Goal: Information Seeking & Learning: Learn about a topic

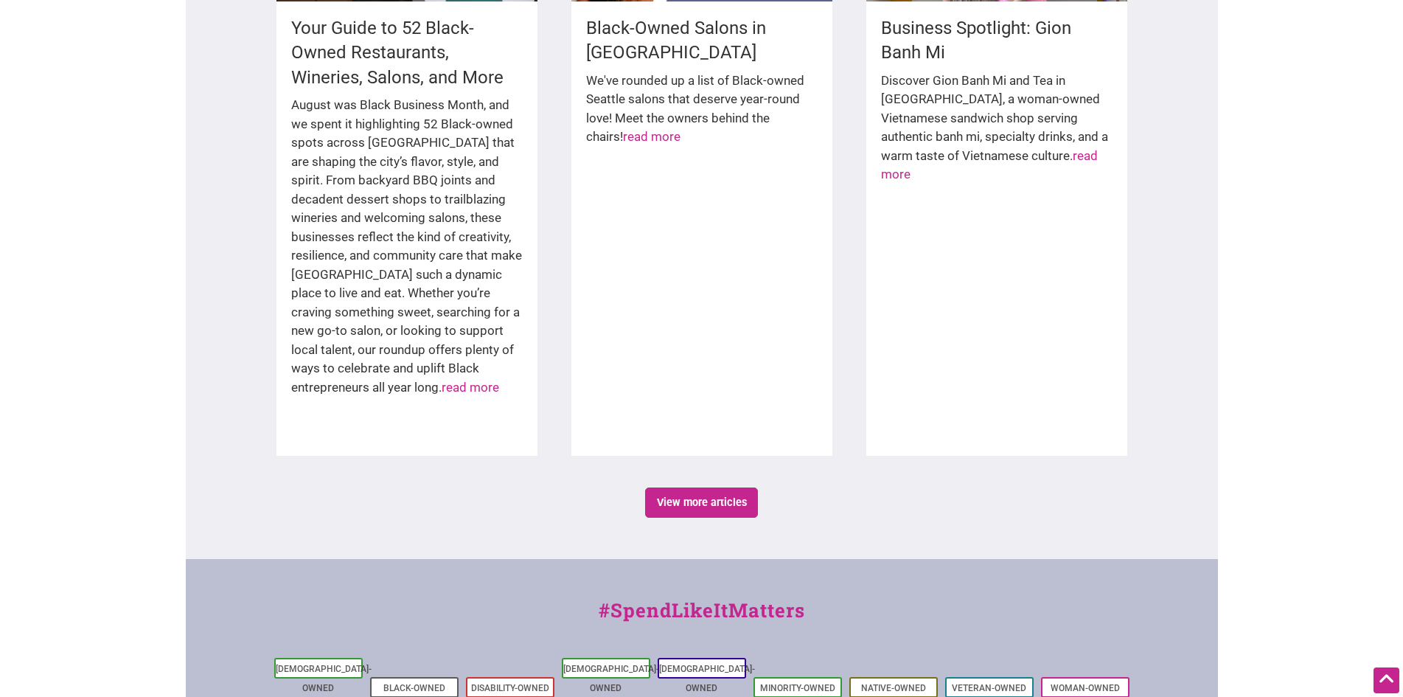
scroll to position [2565, 0]
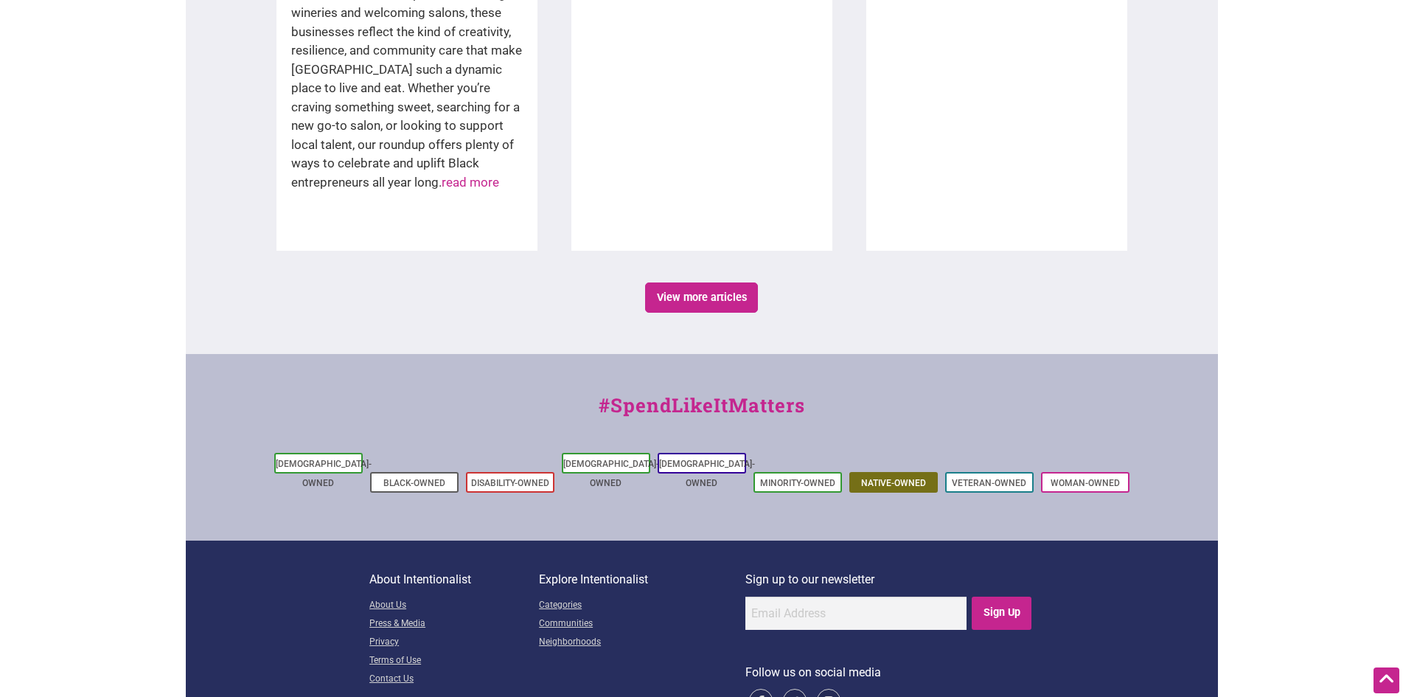
click at [890, 478] on link "Native-Owned" at bounding box center [893, 483] width 65 height 10
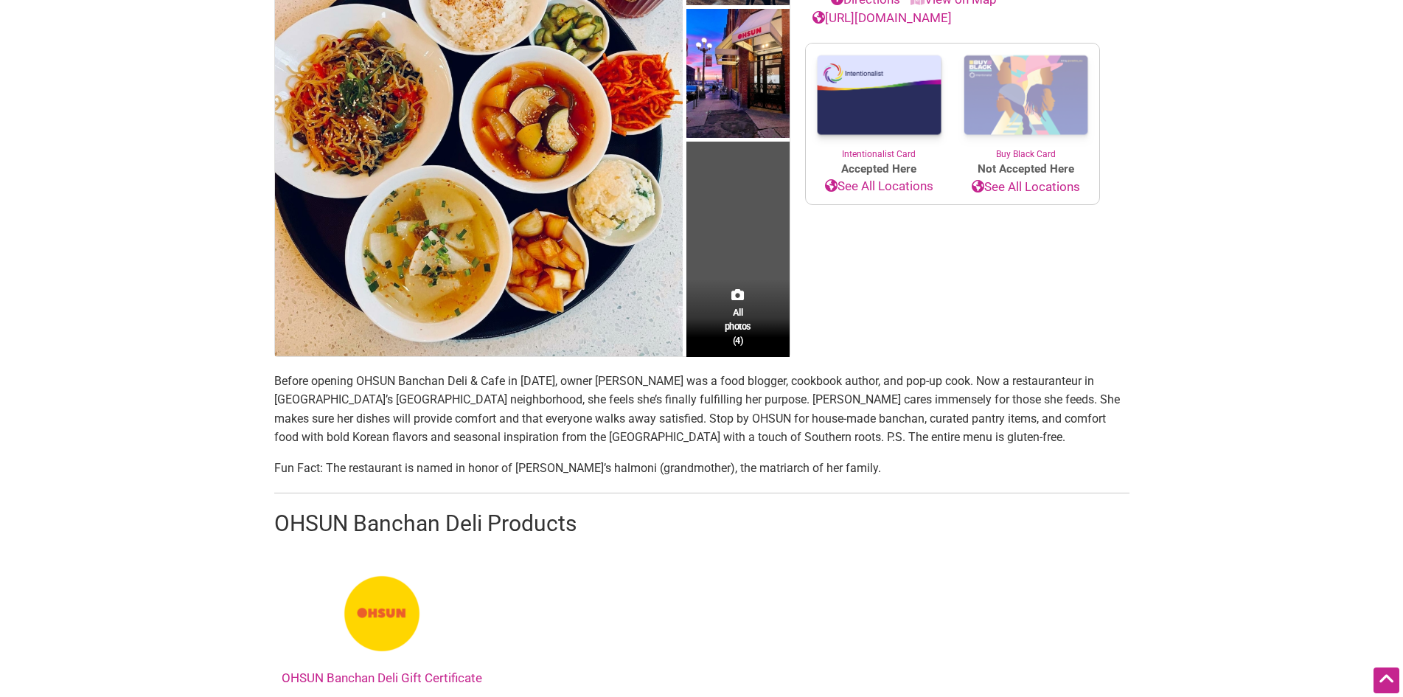
scroll to position [295, 0]
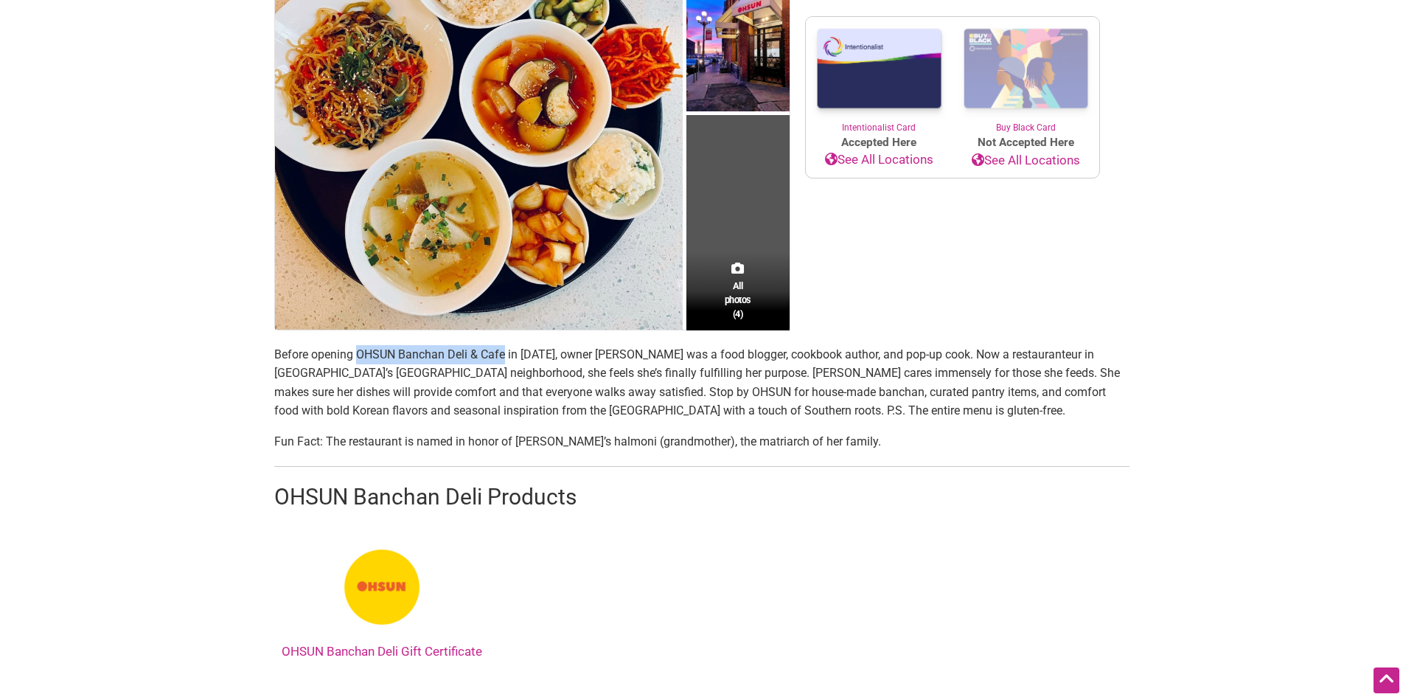
drag, startPoint x: 504, startPoint y: 353, endPoint x: 359, endPoint y: 349, distance: 145.3
click at [359, 349] on p "Before opening OHSUN Banchan Deli & Cafe in [DATE], owner [PERSON_NAME] was a f…" at bounding box center [701, 382] width 855 height 75
copy p "OHSUN Banchan Deli & Cafe"
click at [71, 369] on body "× Menu 0 Add a Business Map Blog Store Offers Intentionalist Cards Buy Black Ca…" at bounding box center [701, 53] width 1403 height 697
drag, startPoint x: 657, startPoint y: 354, endPoint x: 591, endPoint y: 350, distance: 66.5
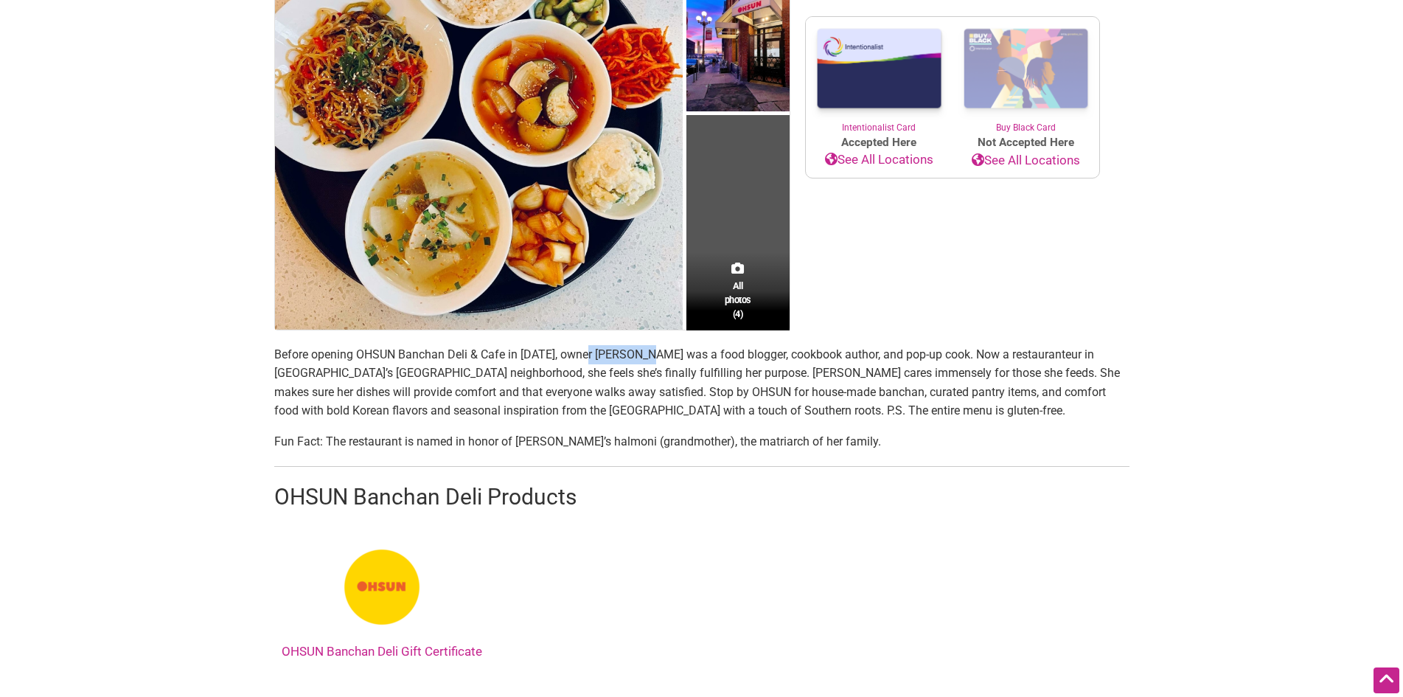
click at [591, 350] on p "Before opening OHSUN Banchan Deli & Cafe in 2022, owner Sara Upshaw was a food …" at bounding box center [701, 382] width 855 height 75
copy p "Sara Upshaw"
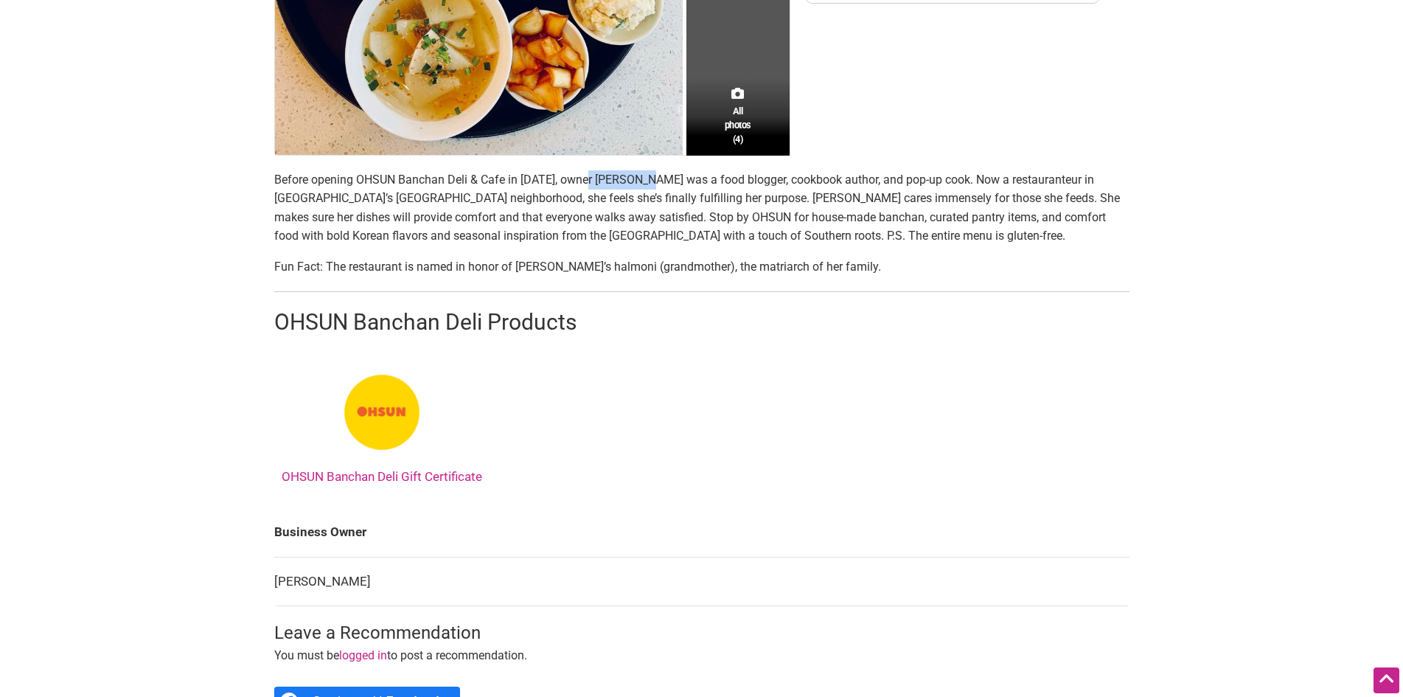
scroll to position [664, 0]
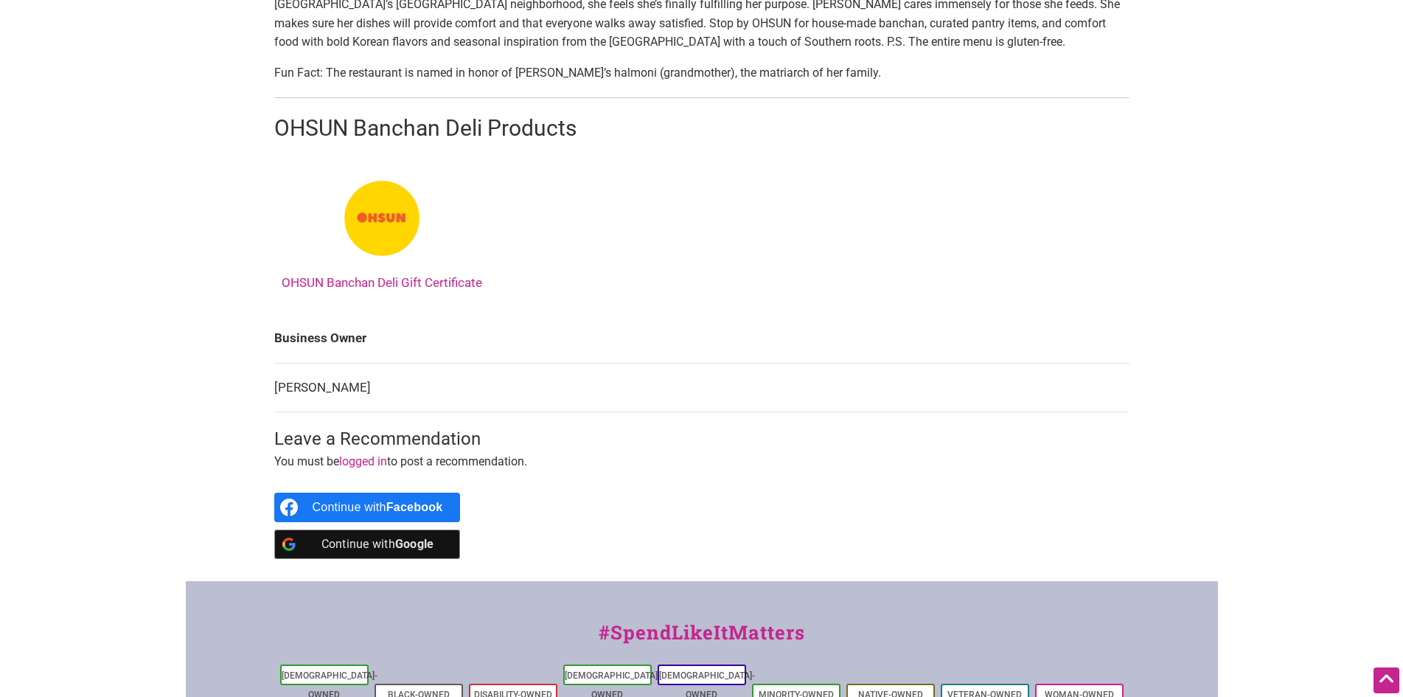
click at [358, 223] on img at bounding box center [382, 218] width 111 height 111
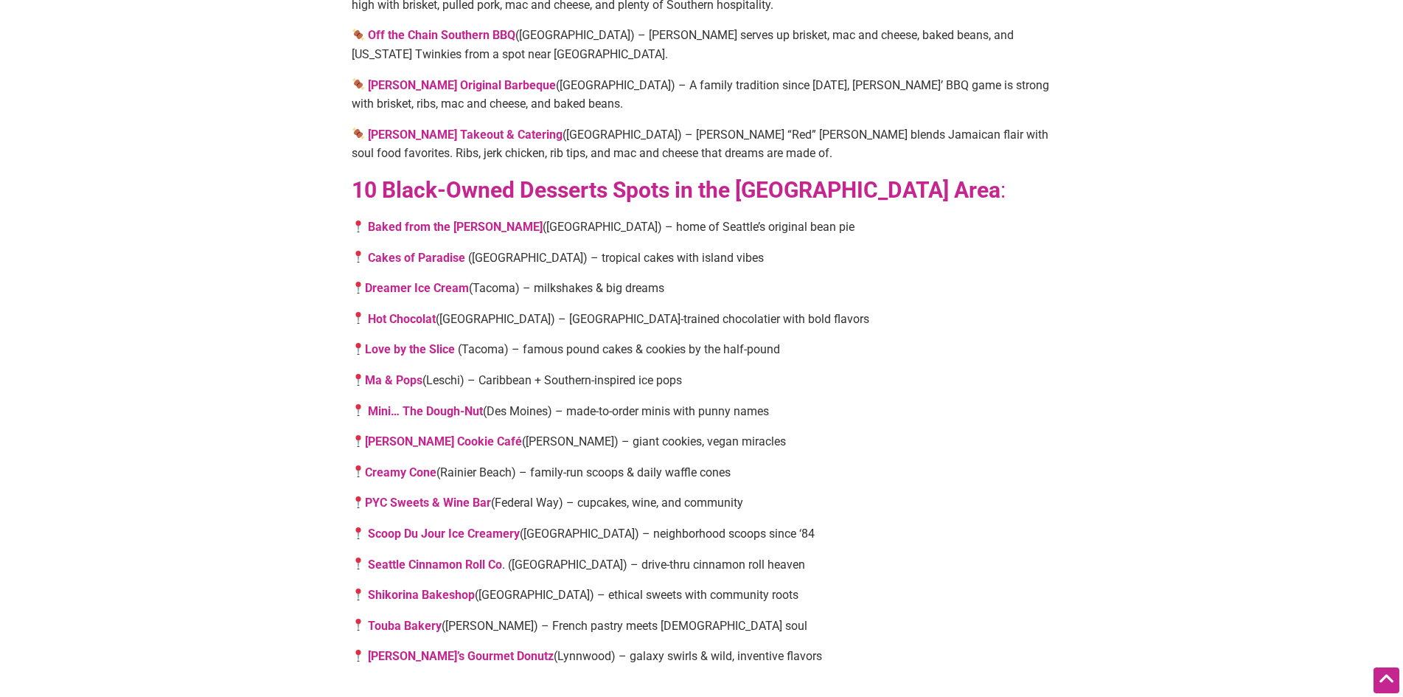
scroll to position [2655, 0]
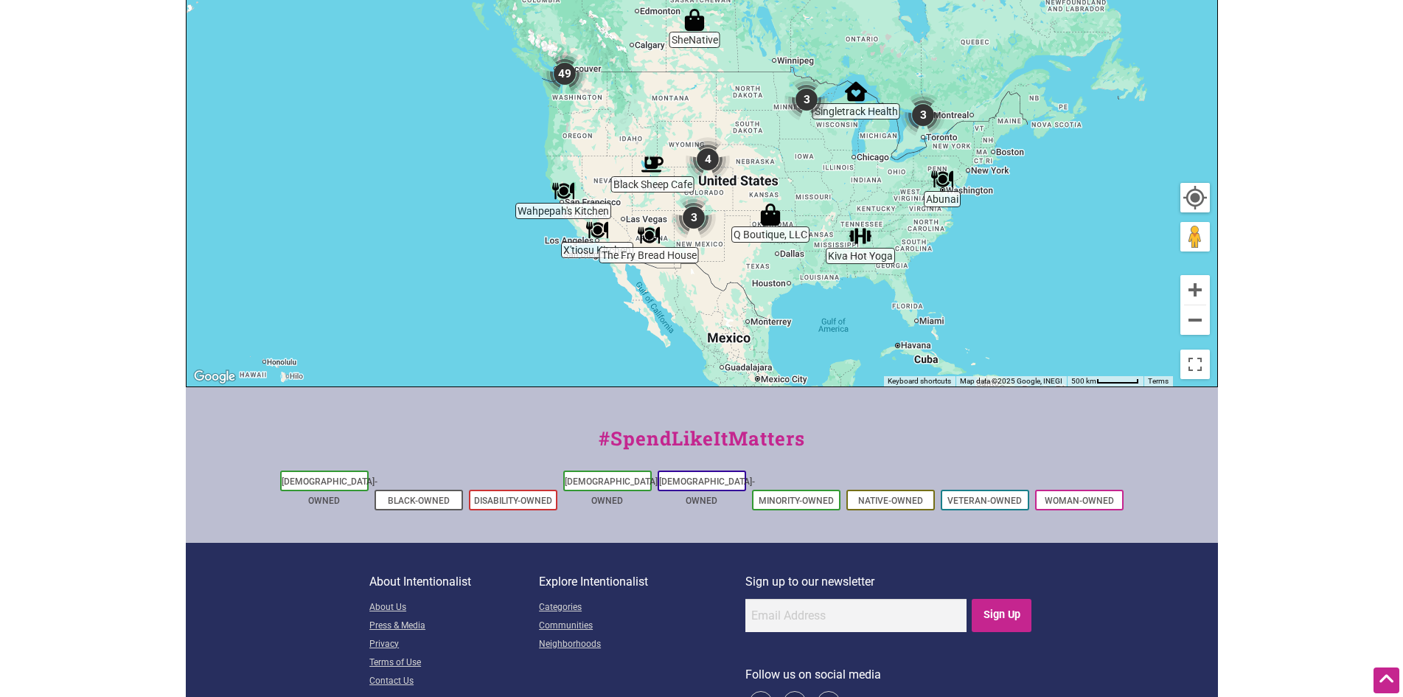
scroll to position [531, 0]
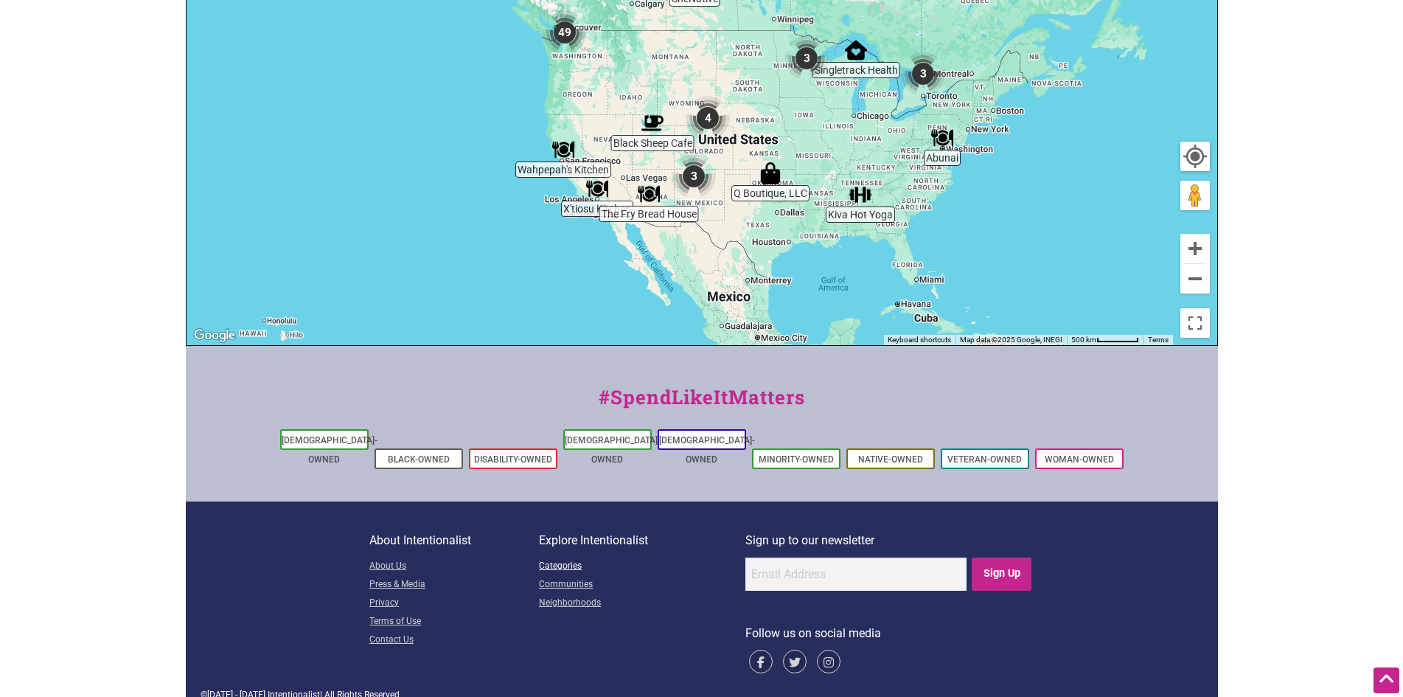
click at [567, 558] on link "Categories" at bounding box center [642, 567] width 206 height 18
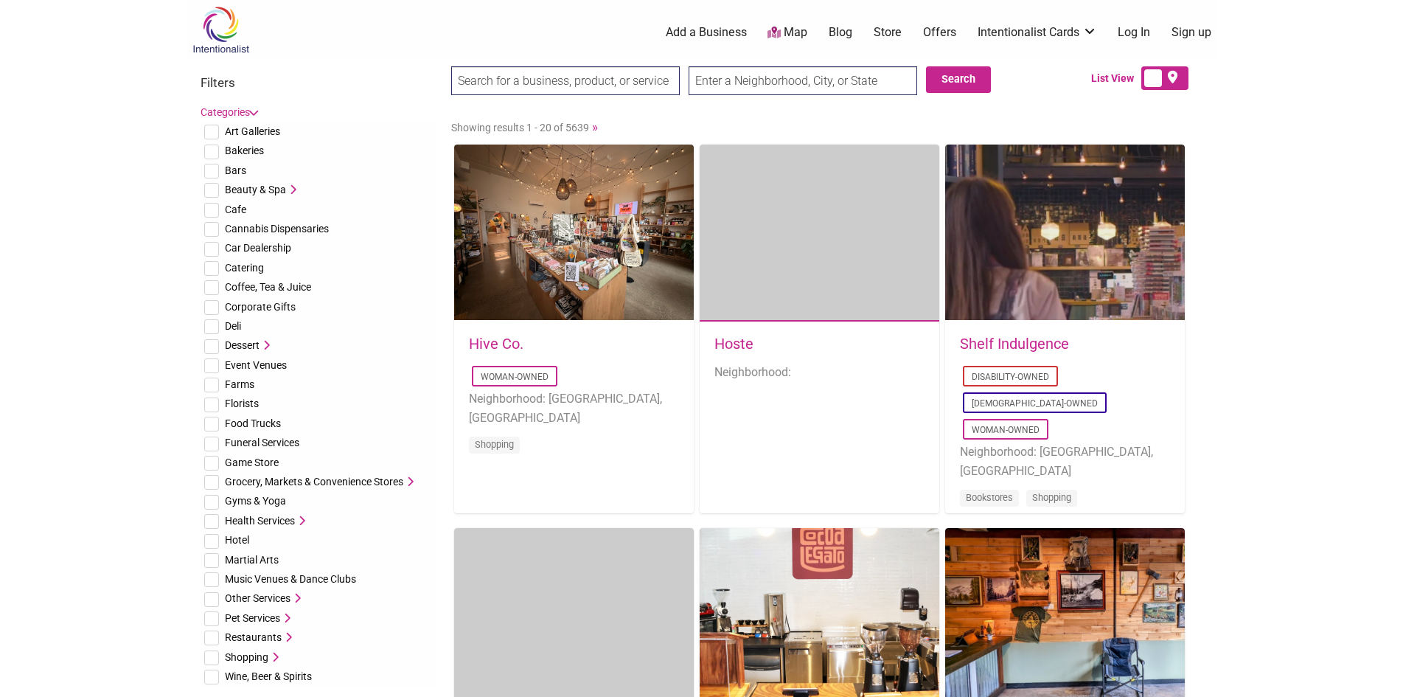
click at [215, 145] on input "checkbox" at bounding box center [211, 152] width 15 height 15
checkbox input "true"
click at [214, 172] on input "checkbox" at bounding box center [211, 171] width 15 height 15
checkbox input "true"
click at [218, 213] on input "checkbox" at bounding box center [211, 210] width 15 height 15
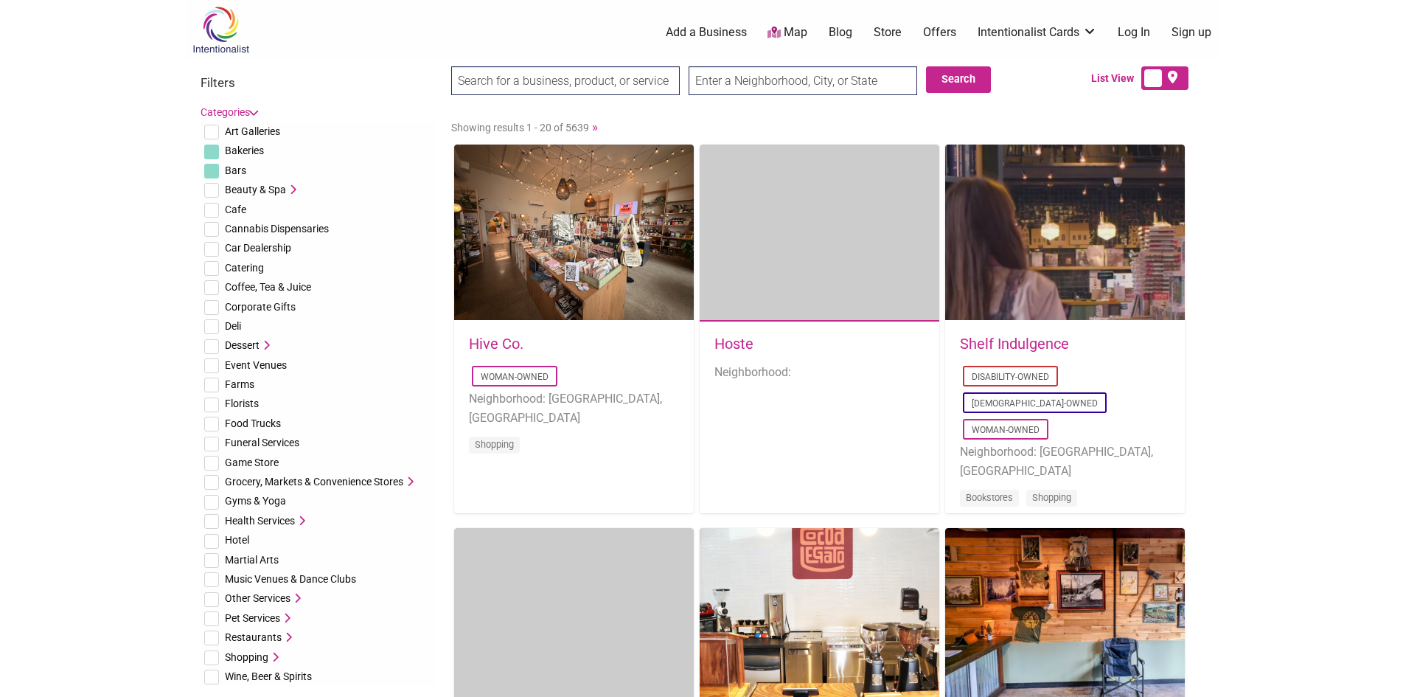
checkbox input "true"
click at [210, 274] on input "checkbox" at bounding box center [211, 268] width 15 height 15
checkbox input "true"
click at [209, 288] on input "checkbox" at bounding box center [211, 287] width 15 height 15
checkbox input "true"
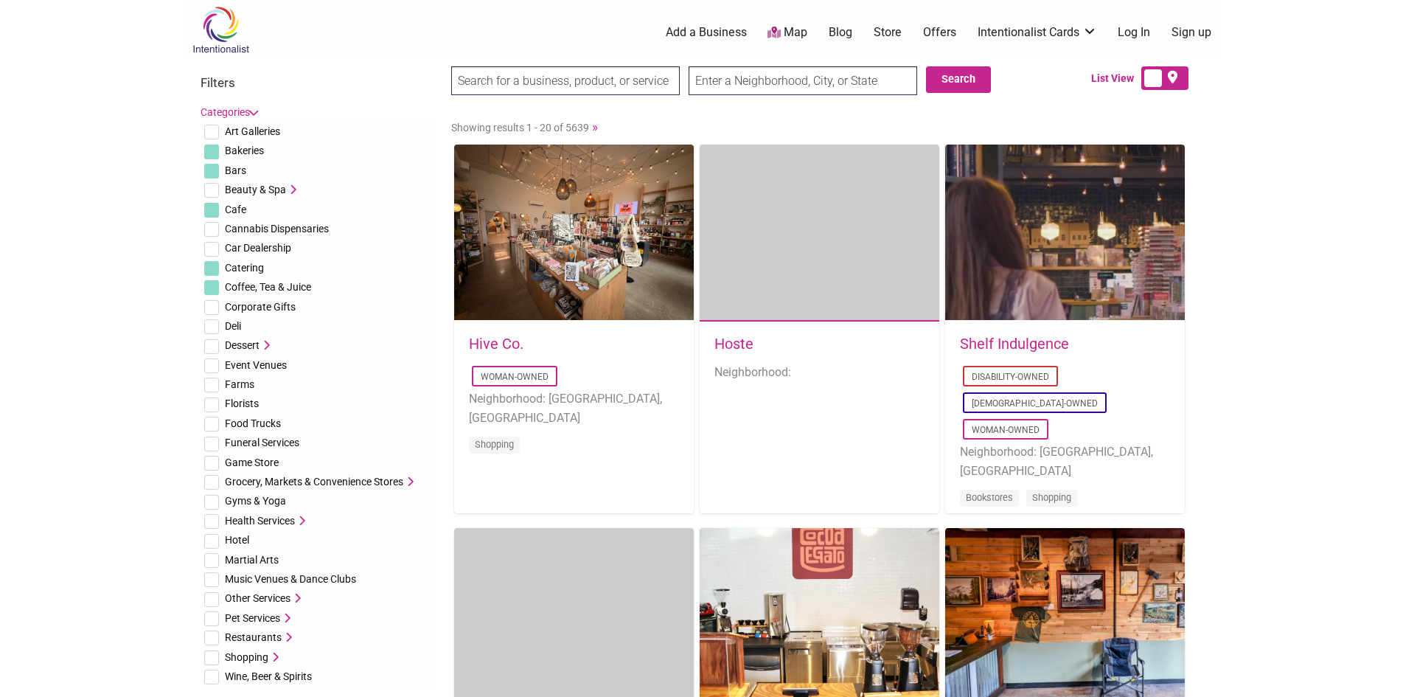
click at [212, 321] on input "checkbox" at bounding box center [211, 326] width 15 height 15
checkbox input "true"
click at [212, 344] on input "checkbox" at bounding box center [211, 346] width 15 height 15
checkbox input "true"
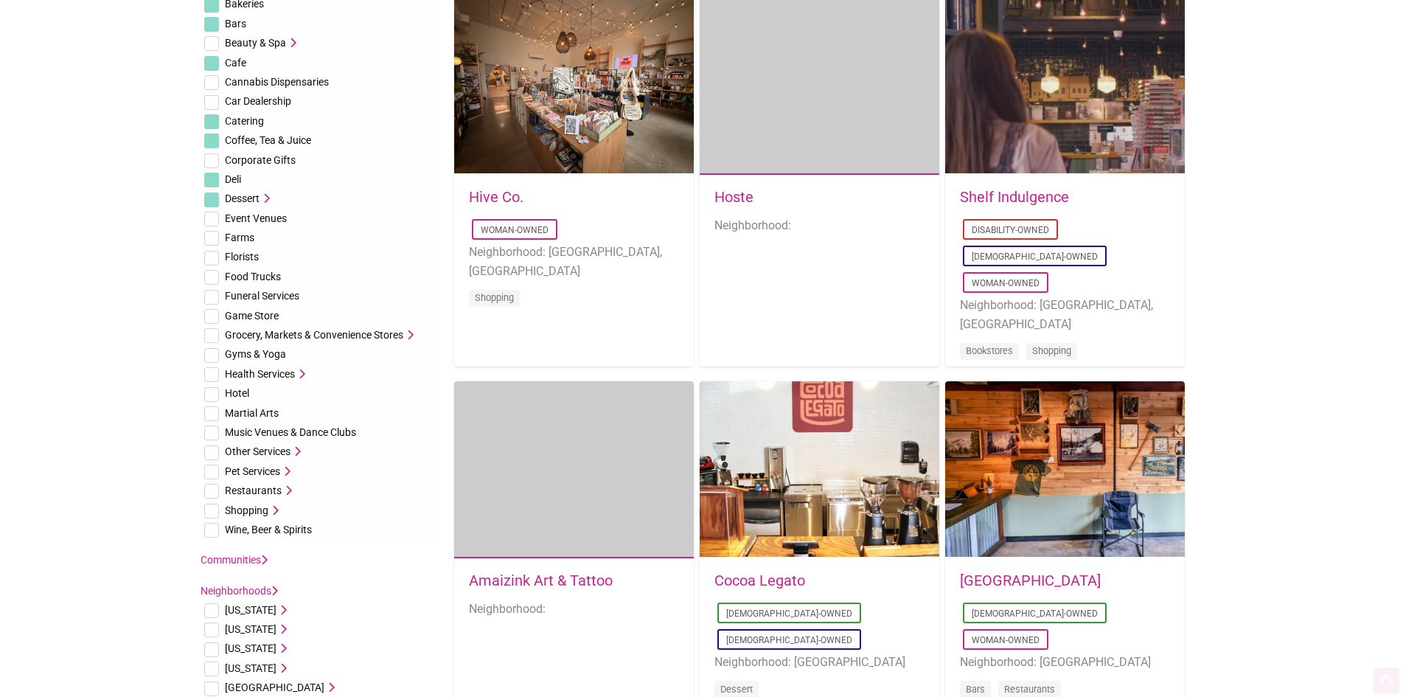
scroll to position [147, 0]
click at [215, 272] on input "checkbox" at bounding box center [211, 276] width 15 height 15
checkbox input "true"
click at [208, 337] on input "checkbox" at bounding box center [211, 334] width 15 height 15
checkbox input "true"
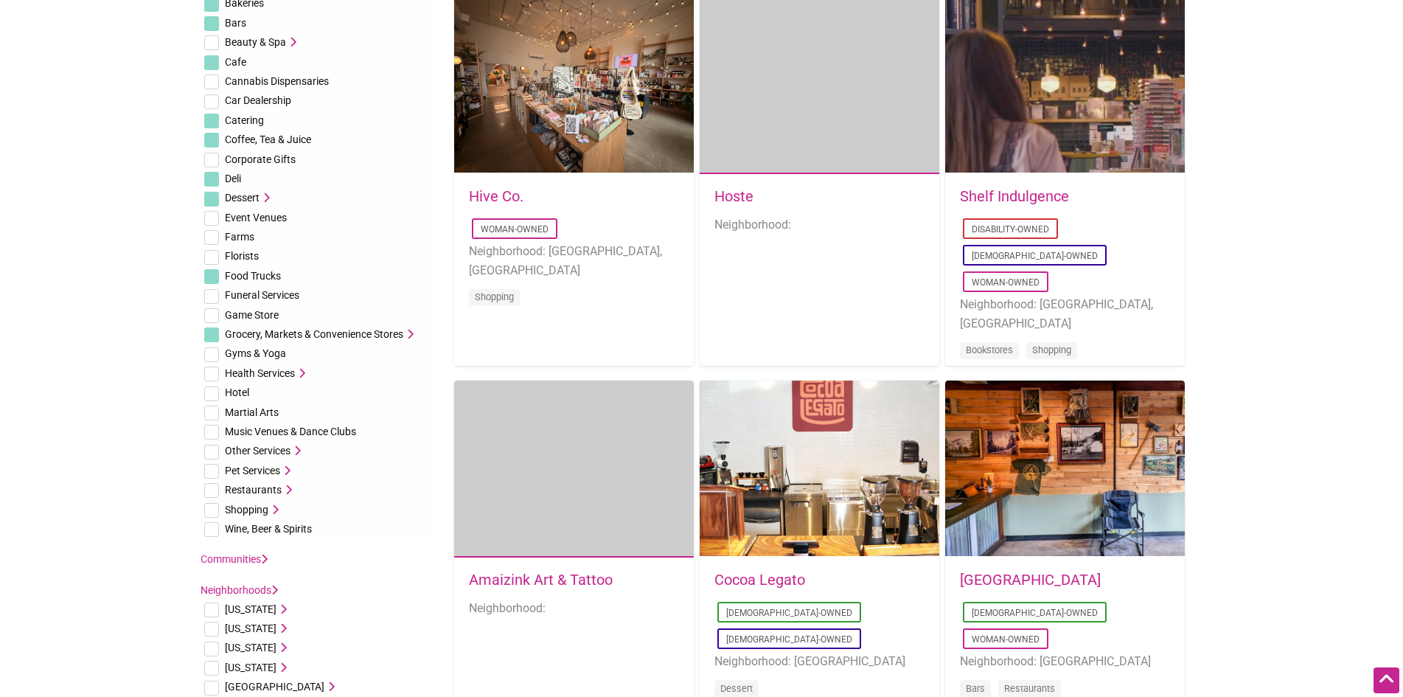
scroll to position [221, 0]
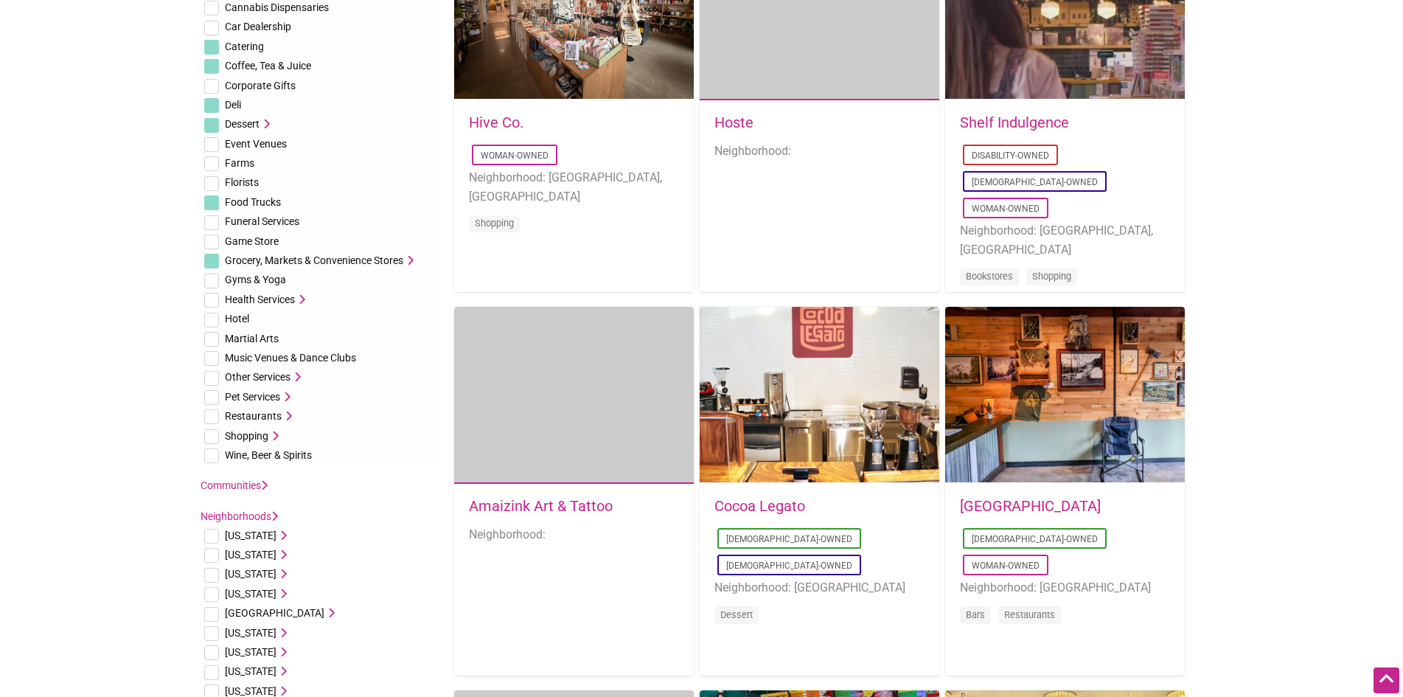
click at [208, 451] on input "checkbox" at bounding box center [211, 455] width 15 height 15
checkbox input "true"
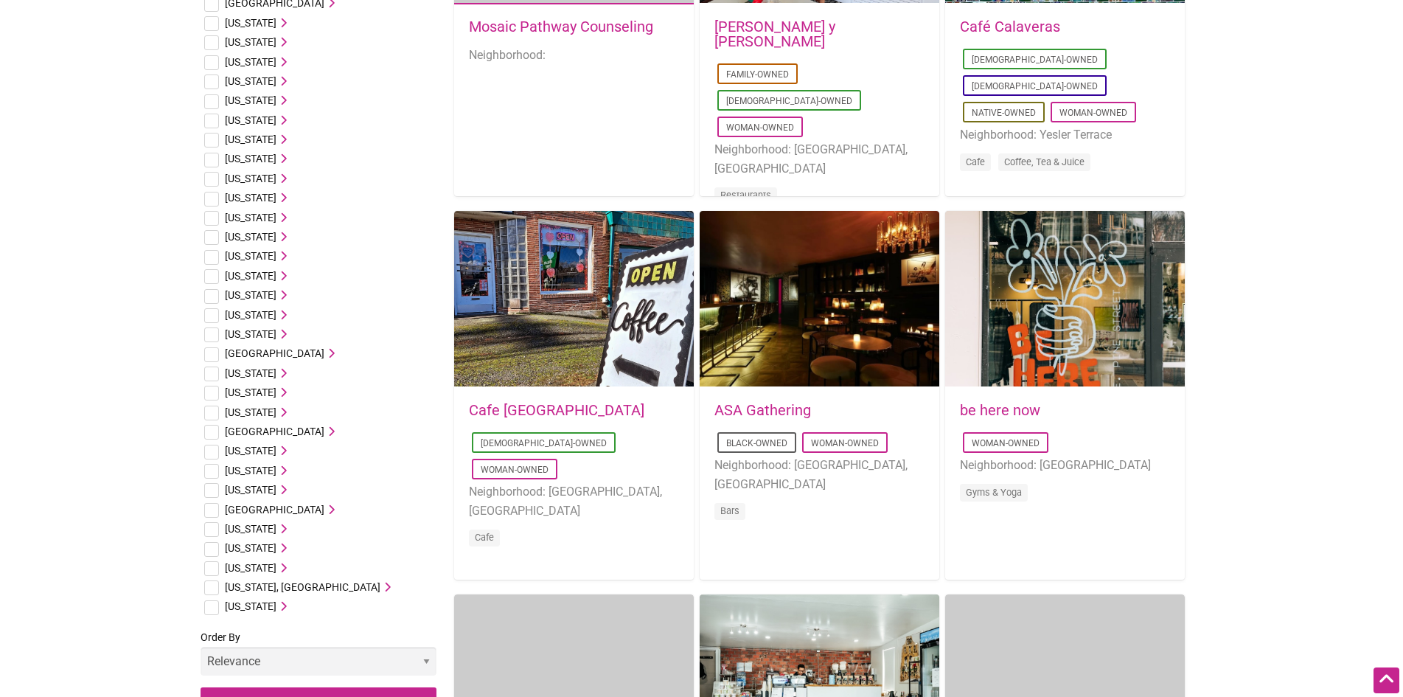
scroll to position [1106, 0]
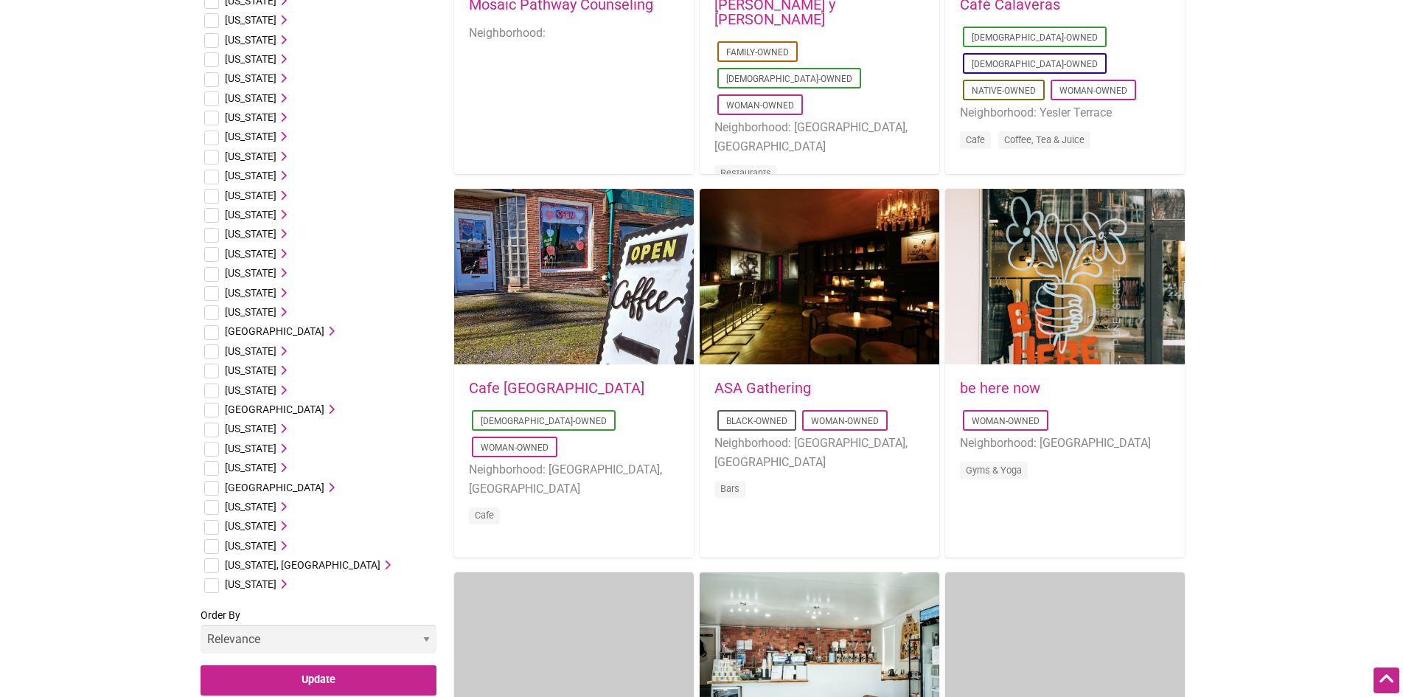
click at [206, 548] on input "checkbox" at bounding box center [211, 546] width 15 height 15
checkbox input "true"
click at [290, 549] on li "Washington Aberdeen, WA Ashford, WA Auburn, WA Bainbridge Island, WA Battle Gro…" at bounding box center [319, 545] width 236 height 19
click at [286, 541] on icon at bounding box center [282, 546] width 10 height 10
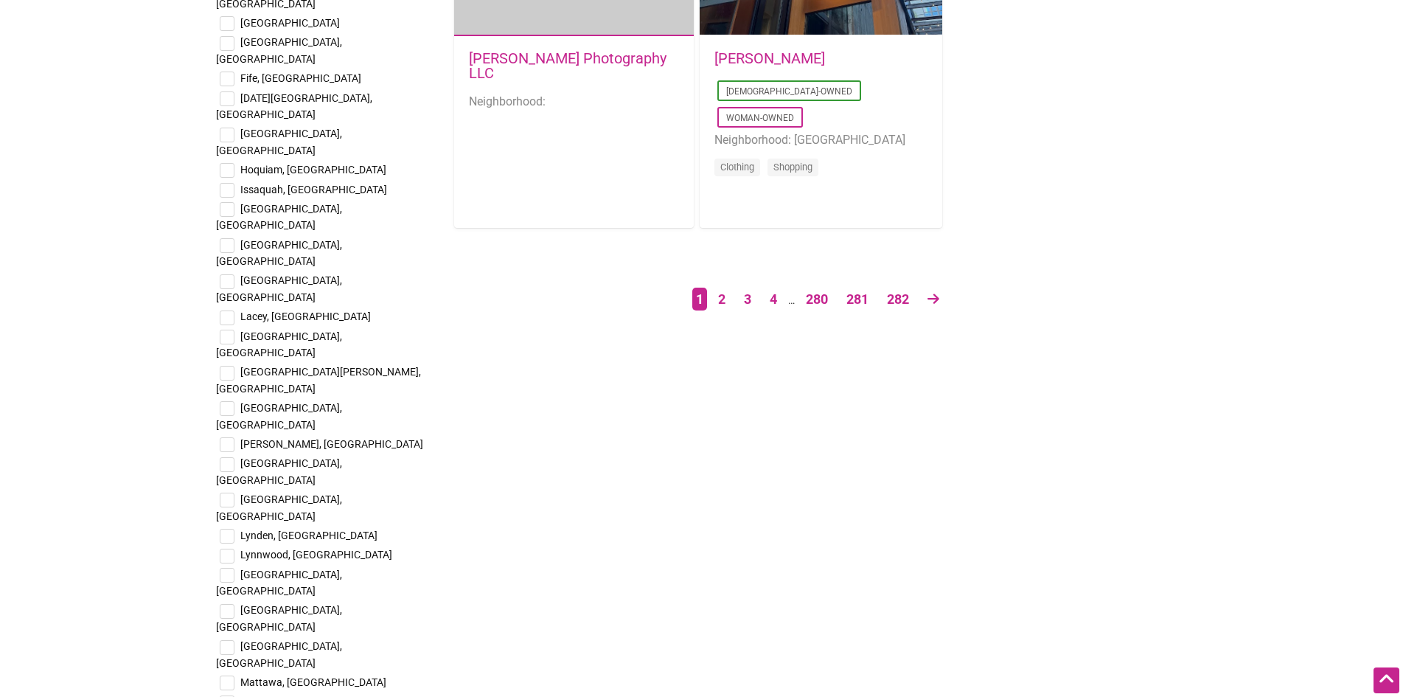
scroll to position [2655, 0]
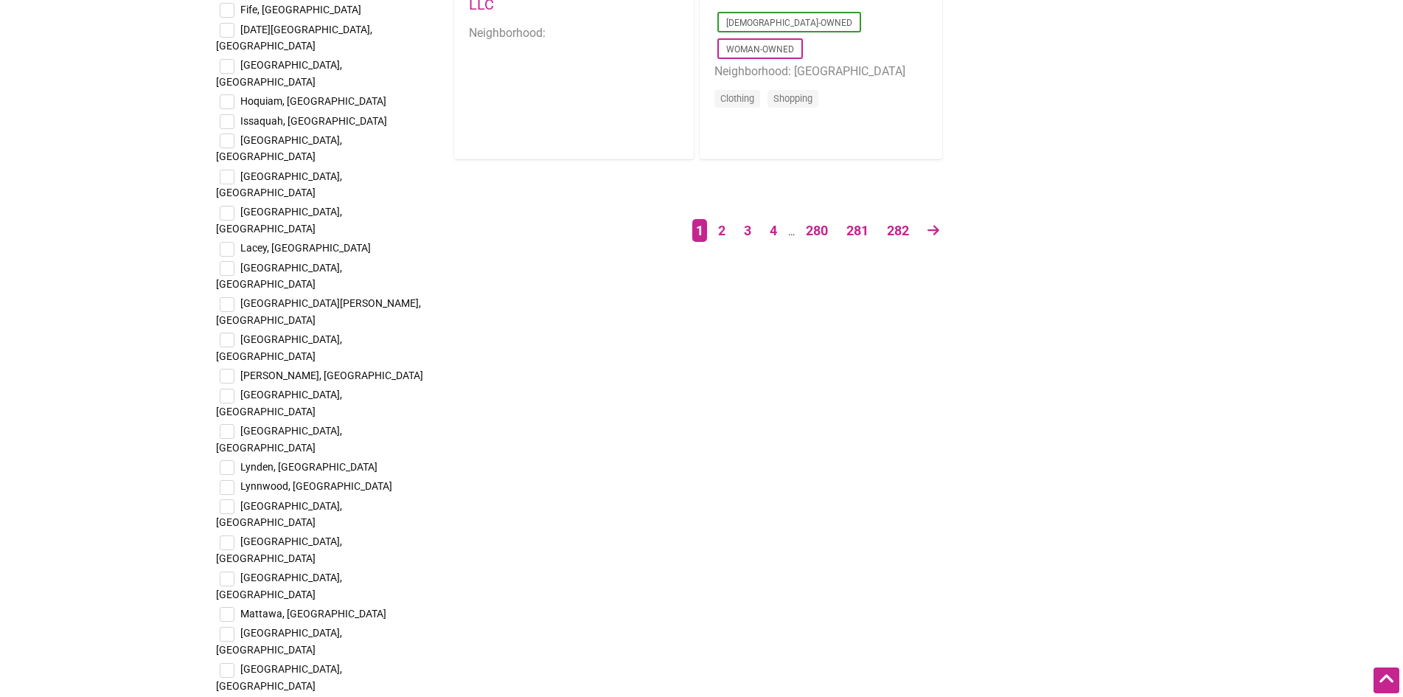
checkbox input "true"
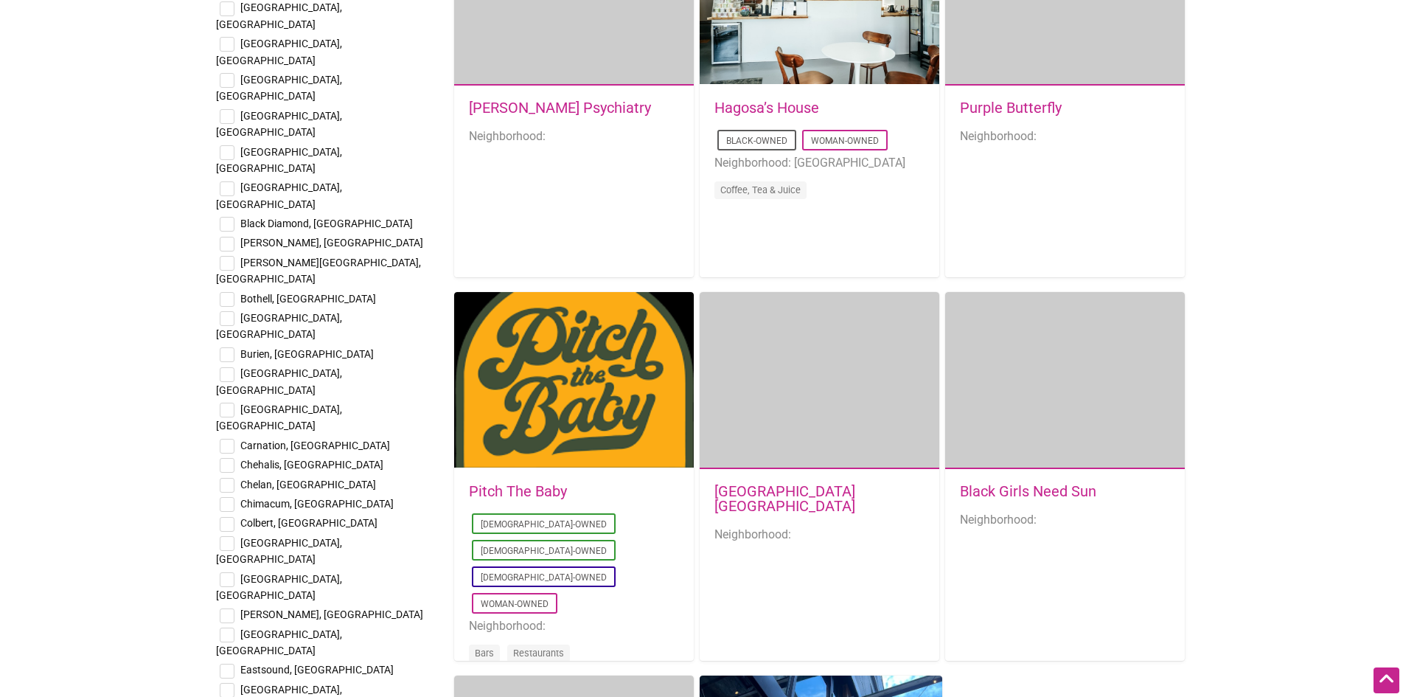
scroll to position [1622, 0]
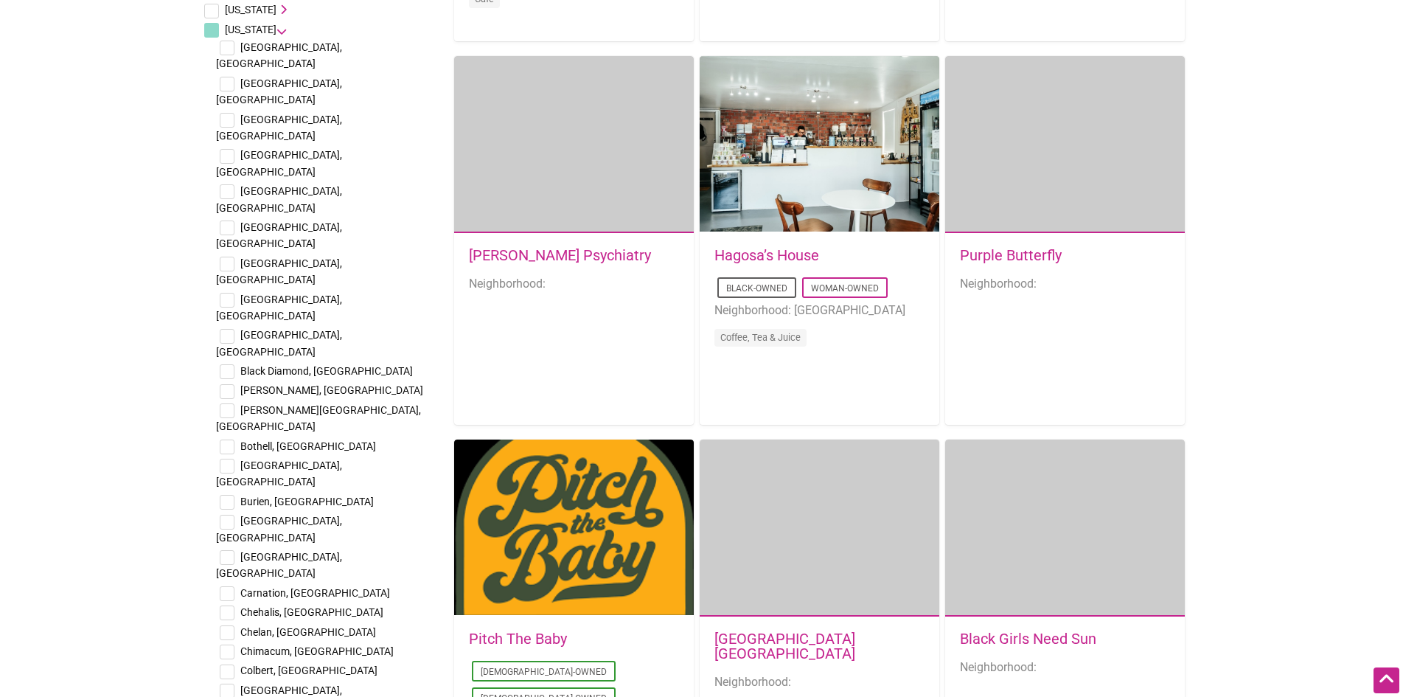
click at [224, 149] on input "checkbox" at bounding box center [227, 156] width 15 height 15
checkbox input "true"
click at [223, 257] on input "checkbox" at bounding box center [227, 264] width 15 height 15
checkbox input "true"
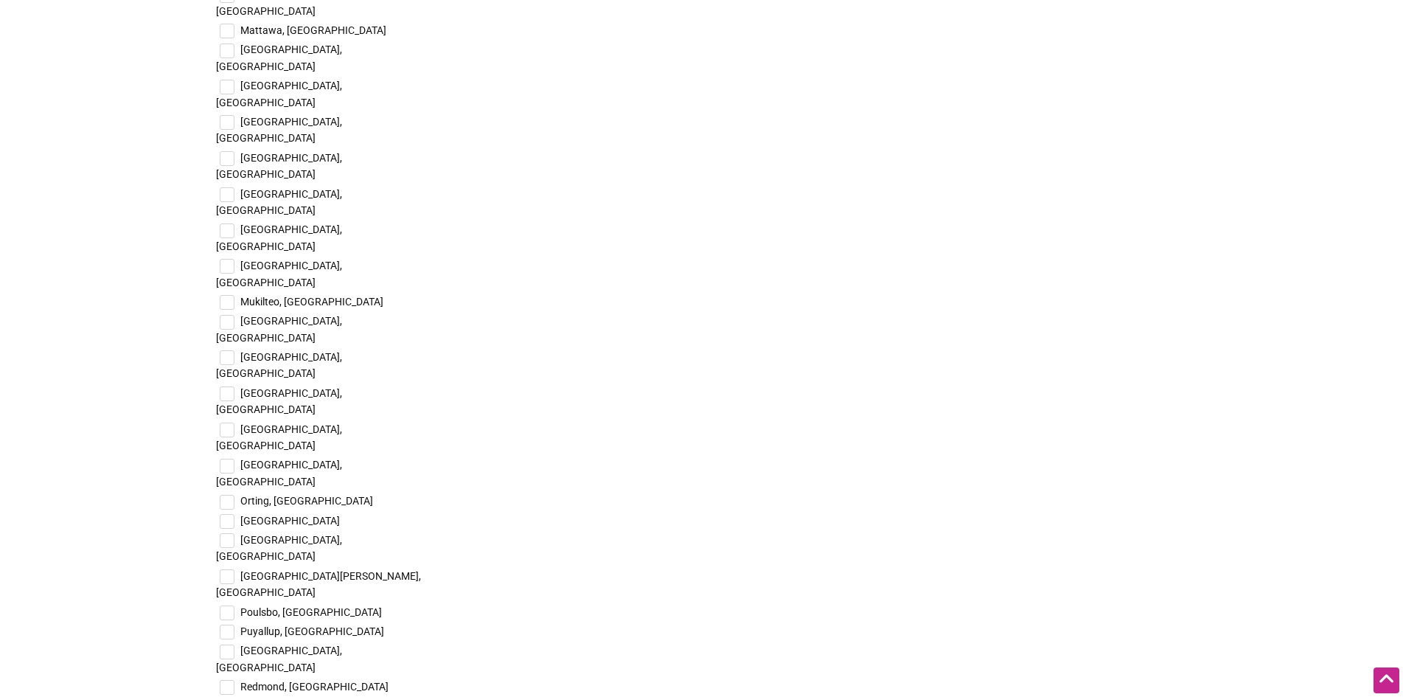
scroll to position [3540, 0]
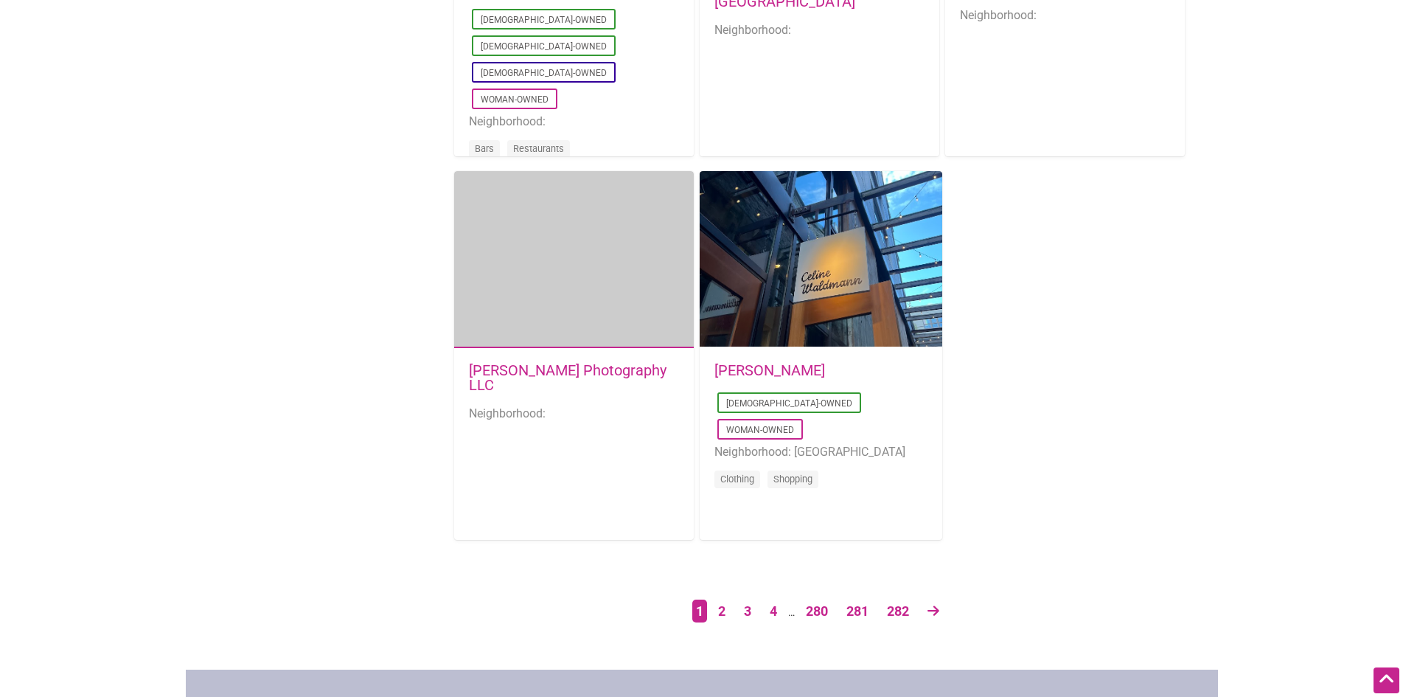
scroll to position [2286, 0]
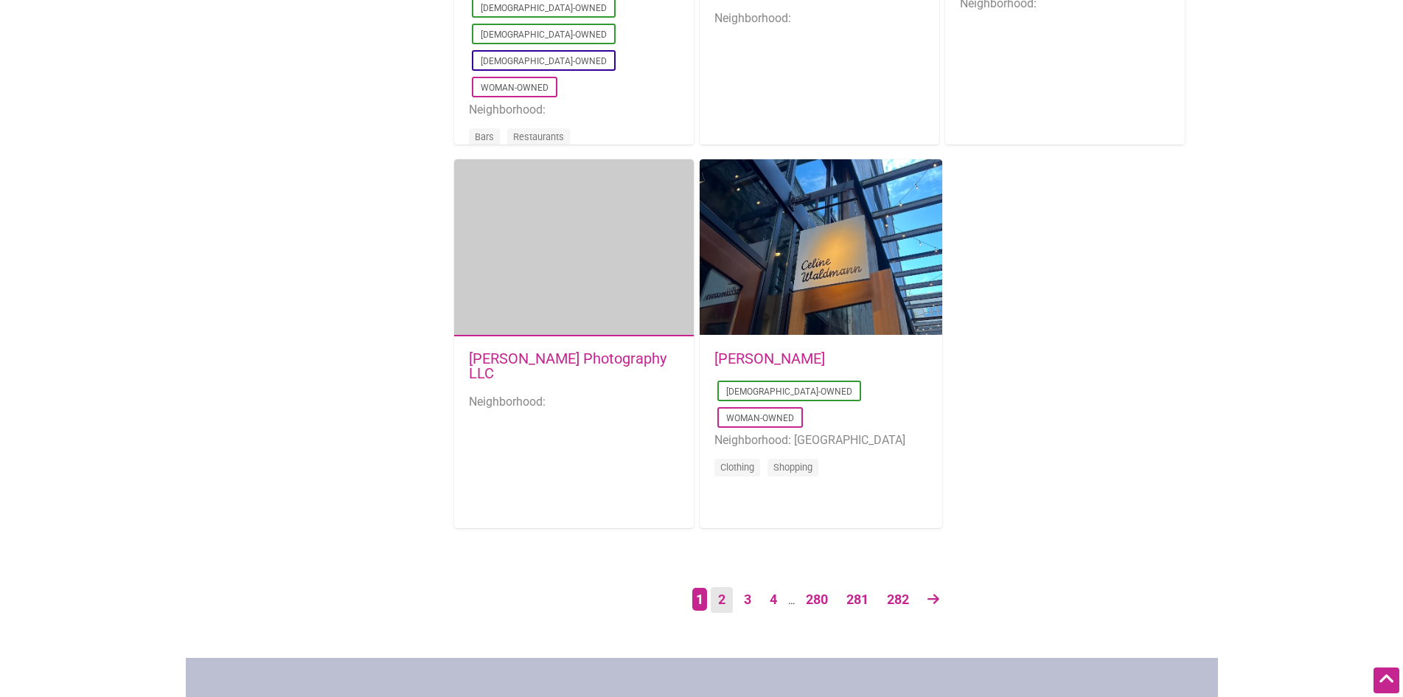
click at [722, 604] on link "2" at bounding box center [722, 600] width 22 height 26
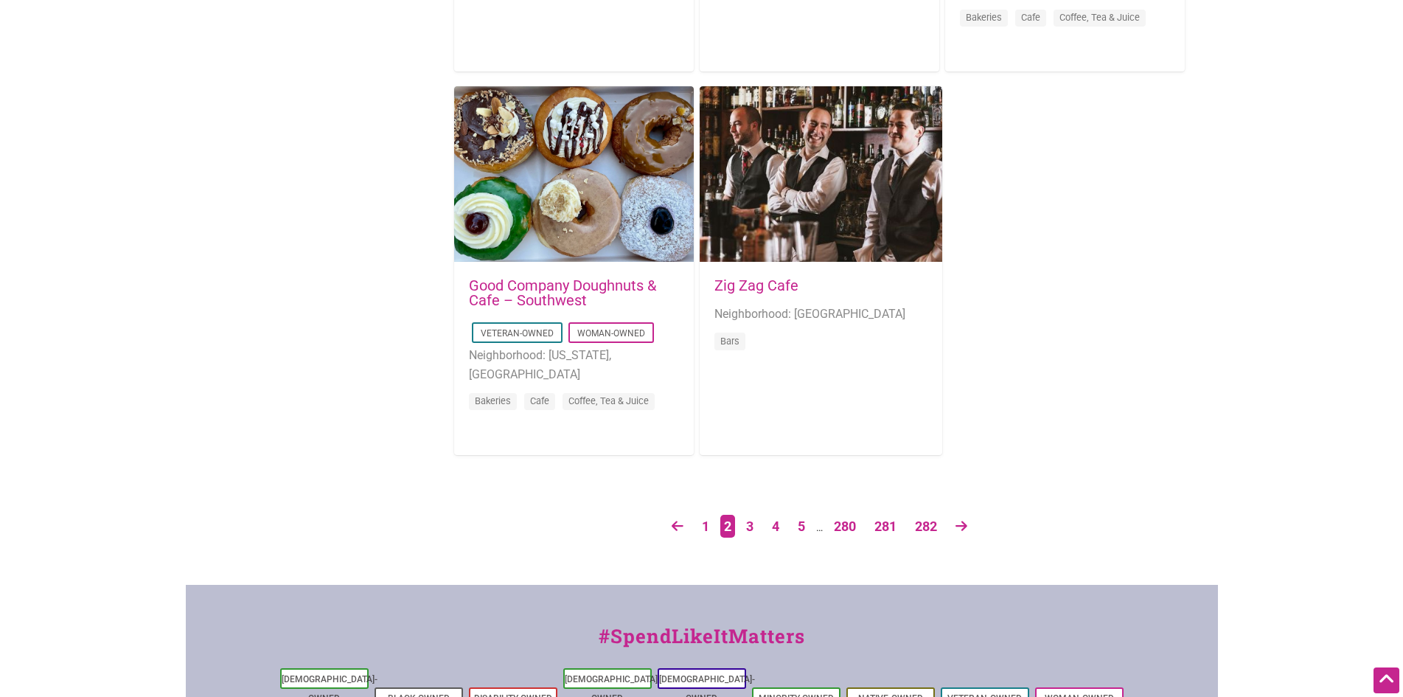
scroll to position [2360, 0]
click at [753, 531] on link "3" at bounding box center [750, 526] width 22 height 26
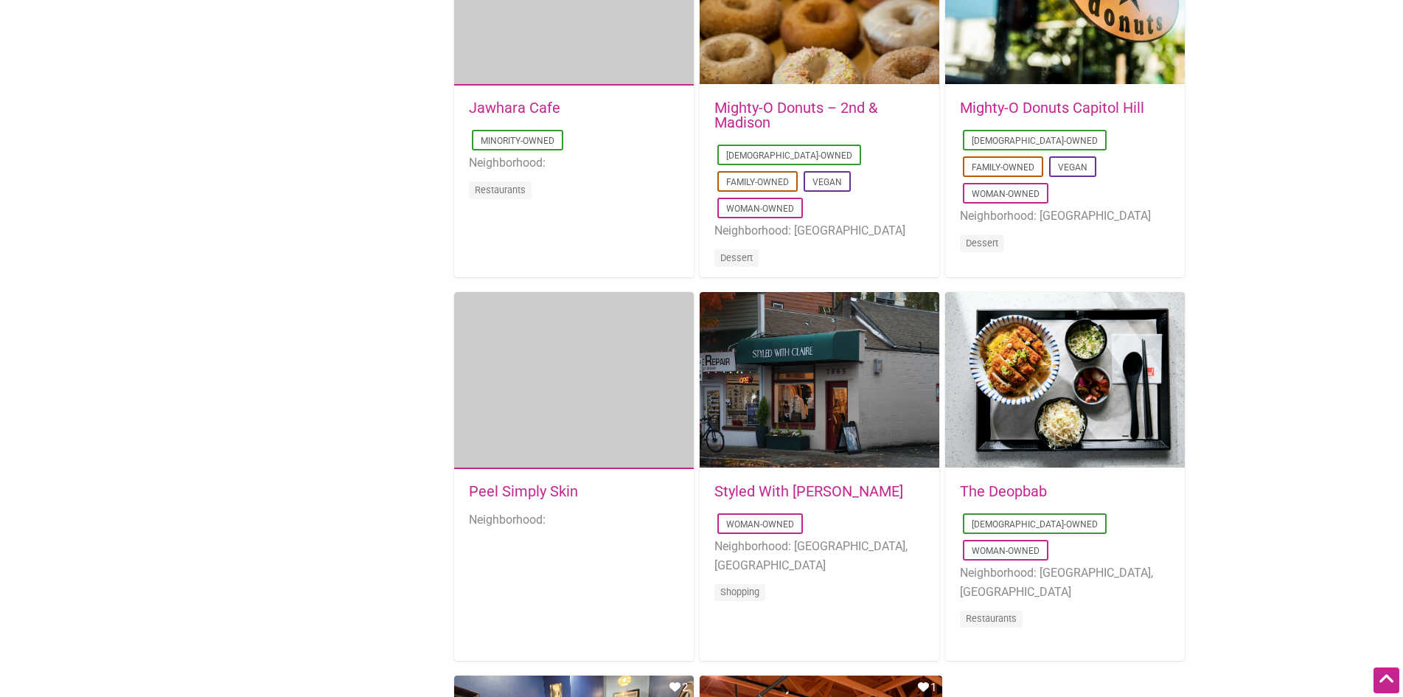
scroll to position [2065, 0]
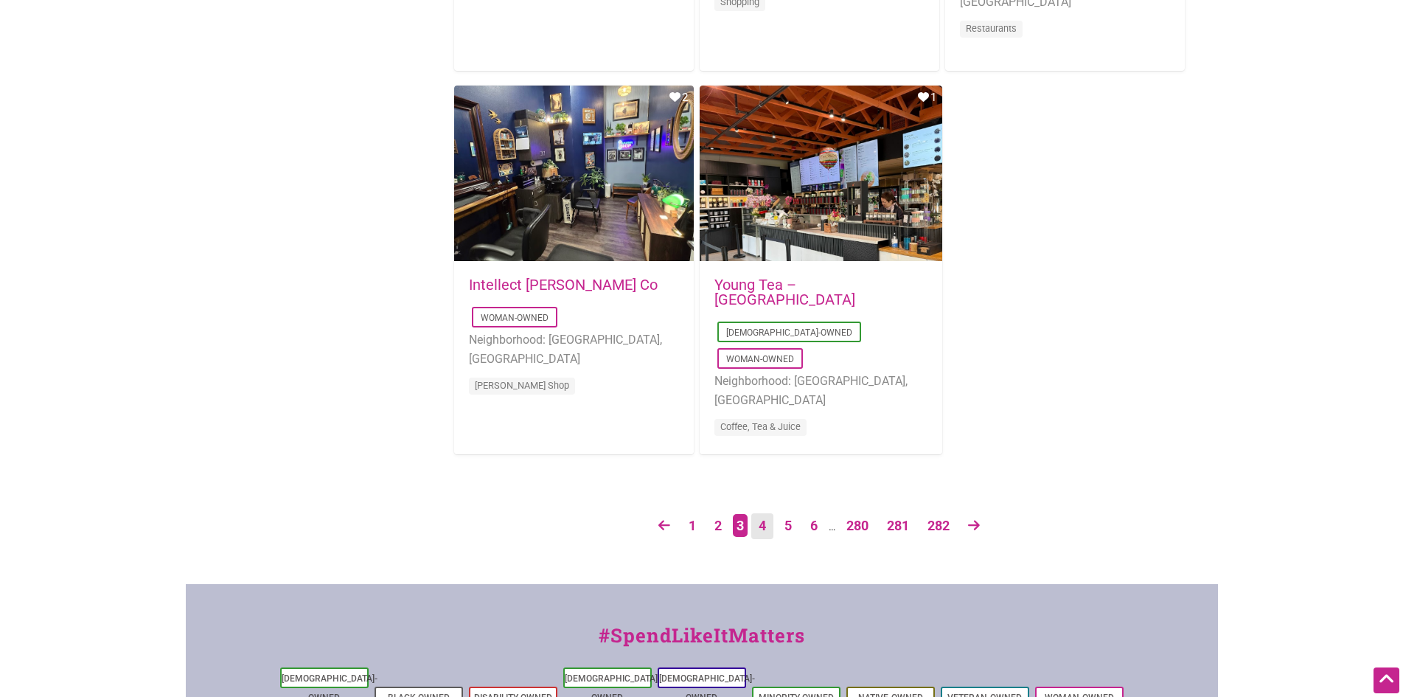
click at [766, 529] on link "4" at bounding box center [762, 526] width 22 height 26
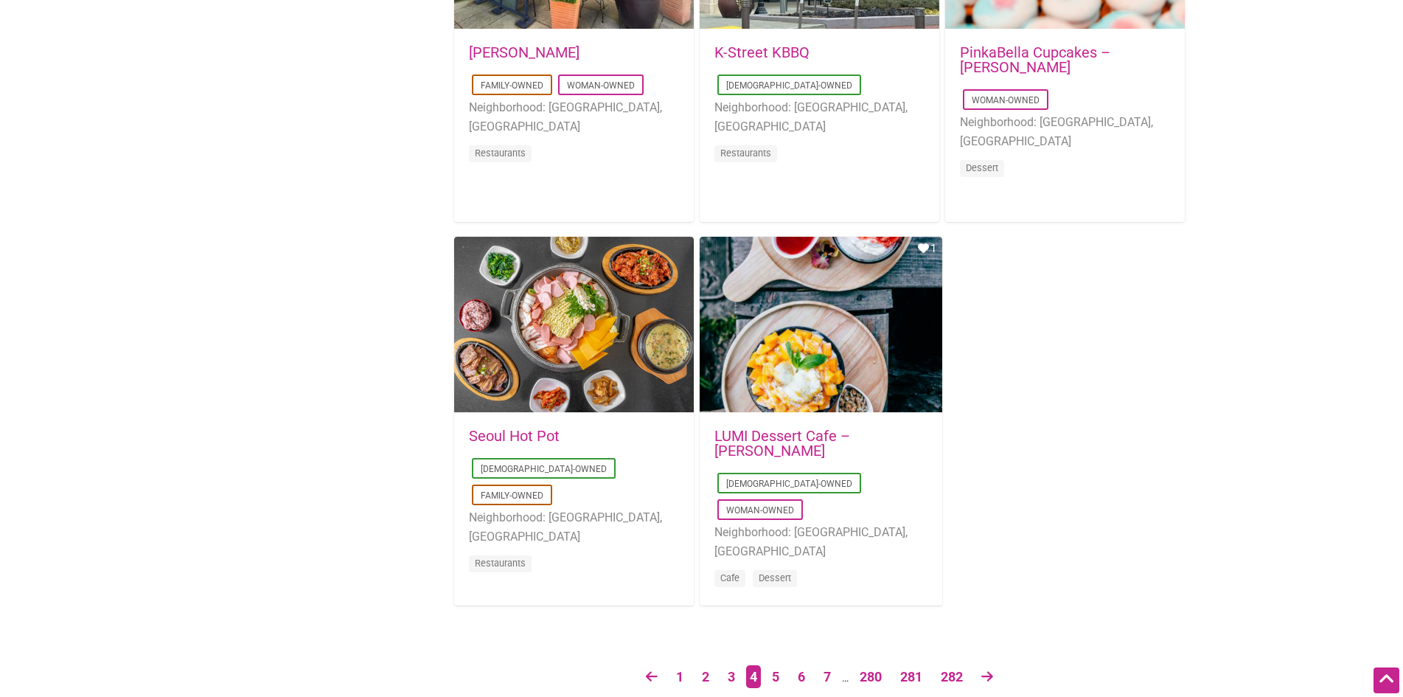
scroll to position [2212, 0]
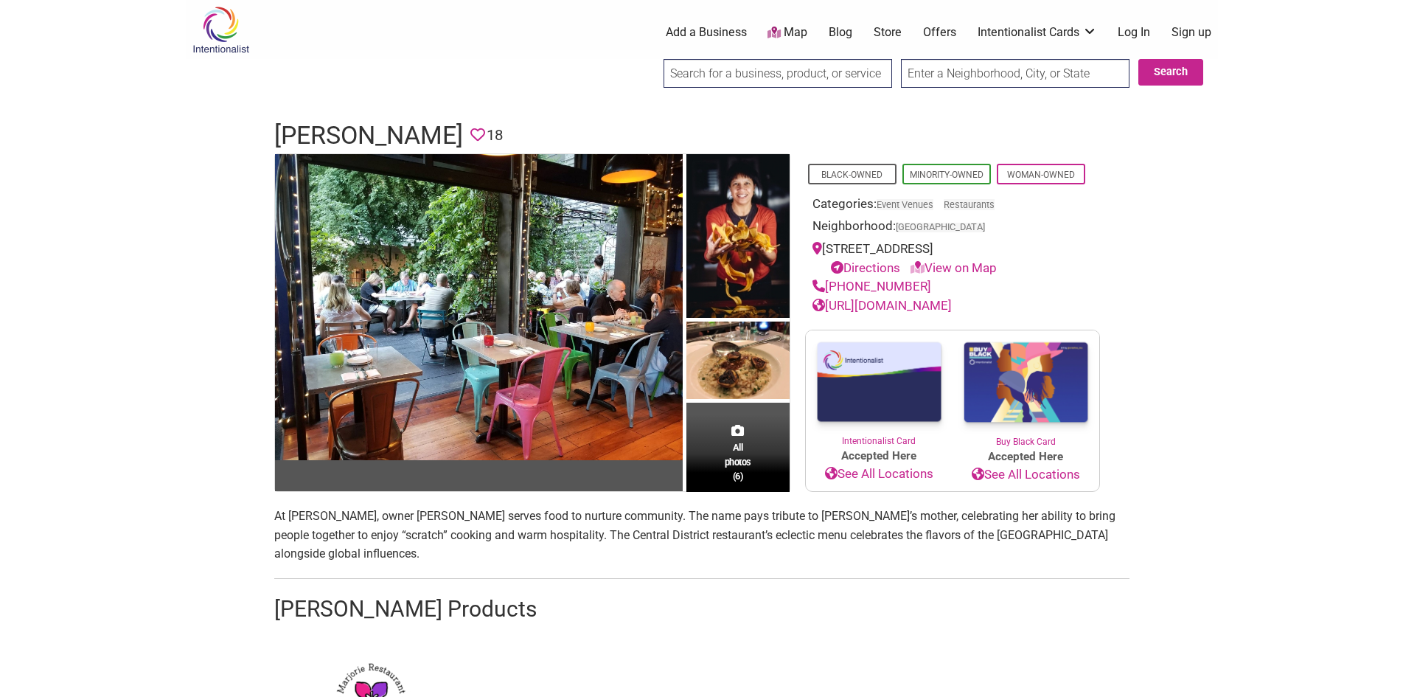
drag, startPoint x: 1074, startPoint y: 250, endPoint x: 825, endPoint y: 247, distance: 249.3
click at [825, 247] on div "2301 E Union St Suite P, Seattle, WA 98122 Directions View on Map" at bounding box center [953, 259] width 280 height 38
copy div "2301 E Union St Suite P, Seattle, WA 98122"
